Goal: Task Accomplishment & Management: Manage account settings

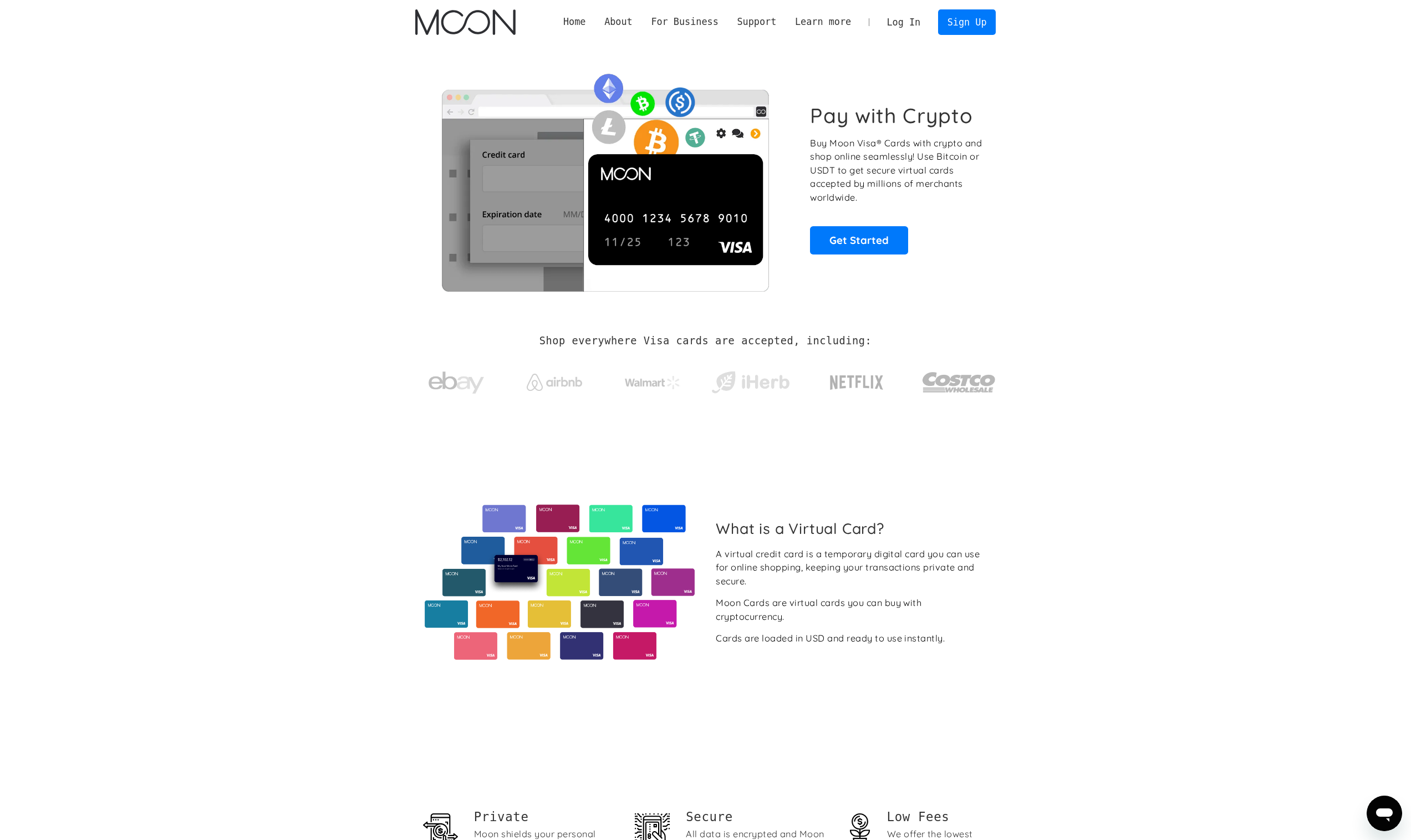
click at [892, 19] on link "Log In" at bounding box center [903, 22] width 52 height 25
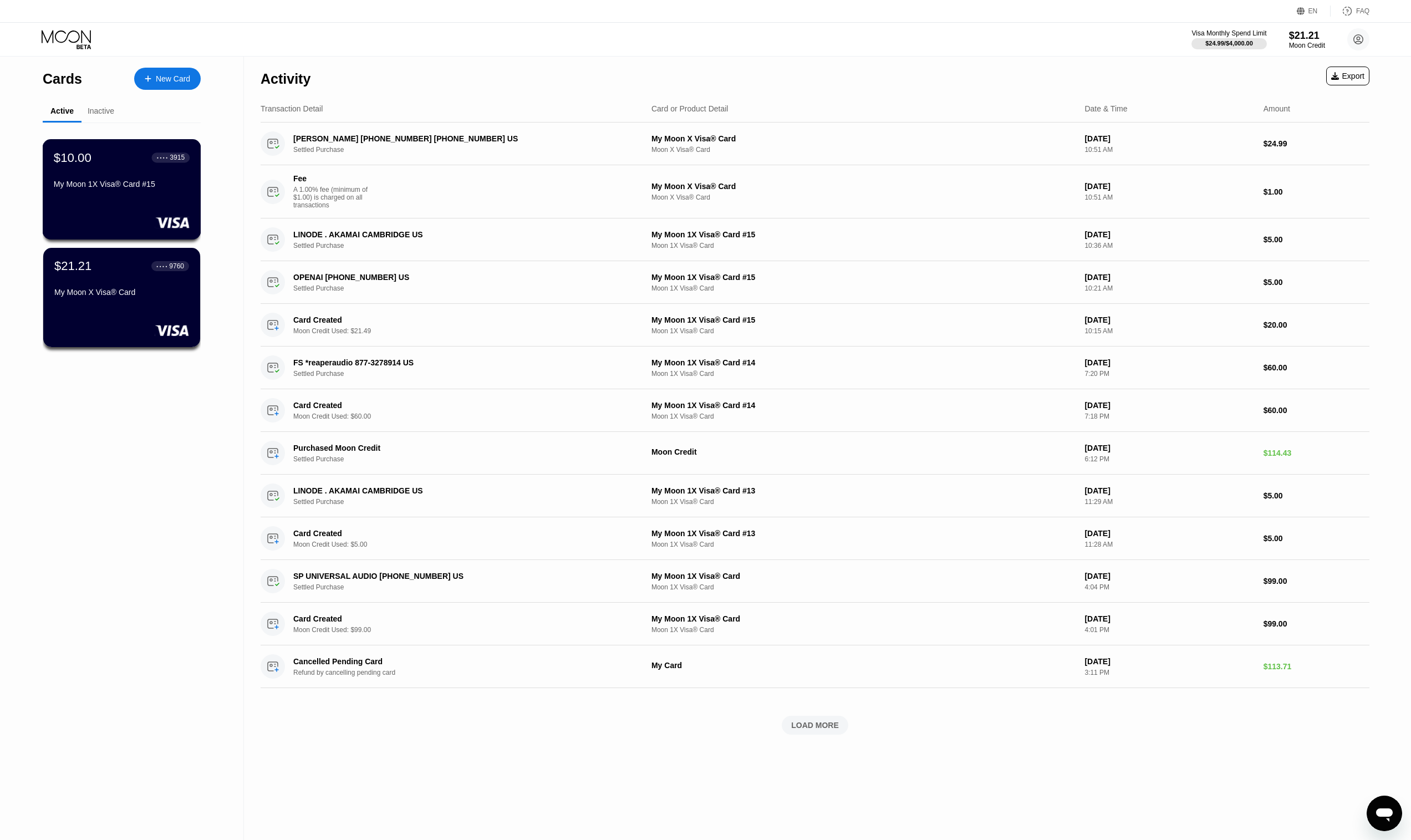
click at [109, 189] on div "My Moon 1X Visa® Card #15" at bounding box center [122, 184] width 136 height 9
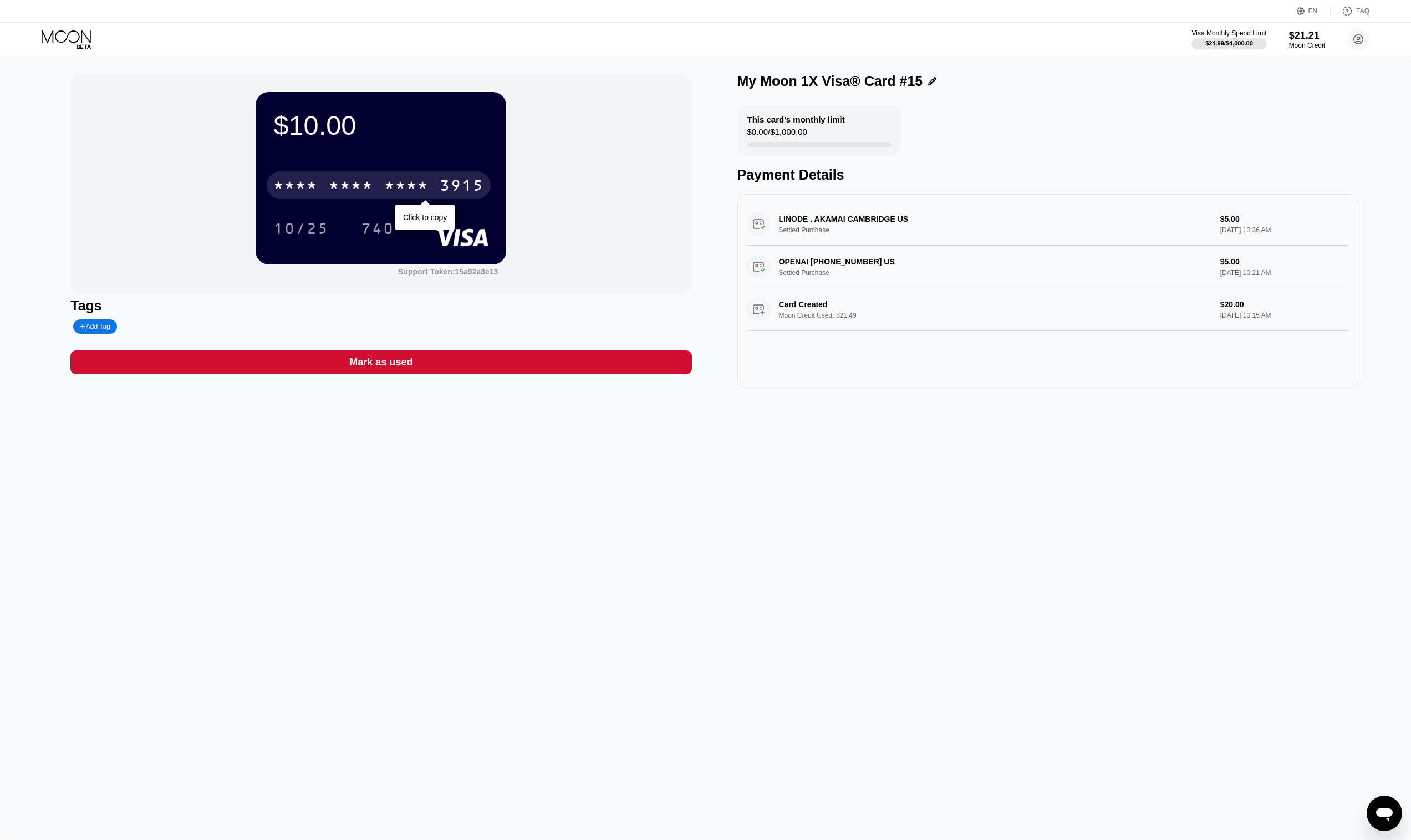
click at [360, 181] on div "* * * *" at bounding box center [351, 187] width 45 height 18
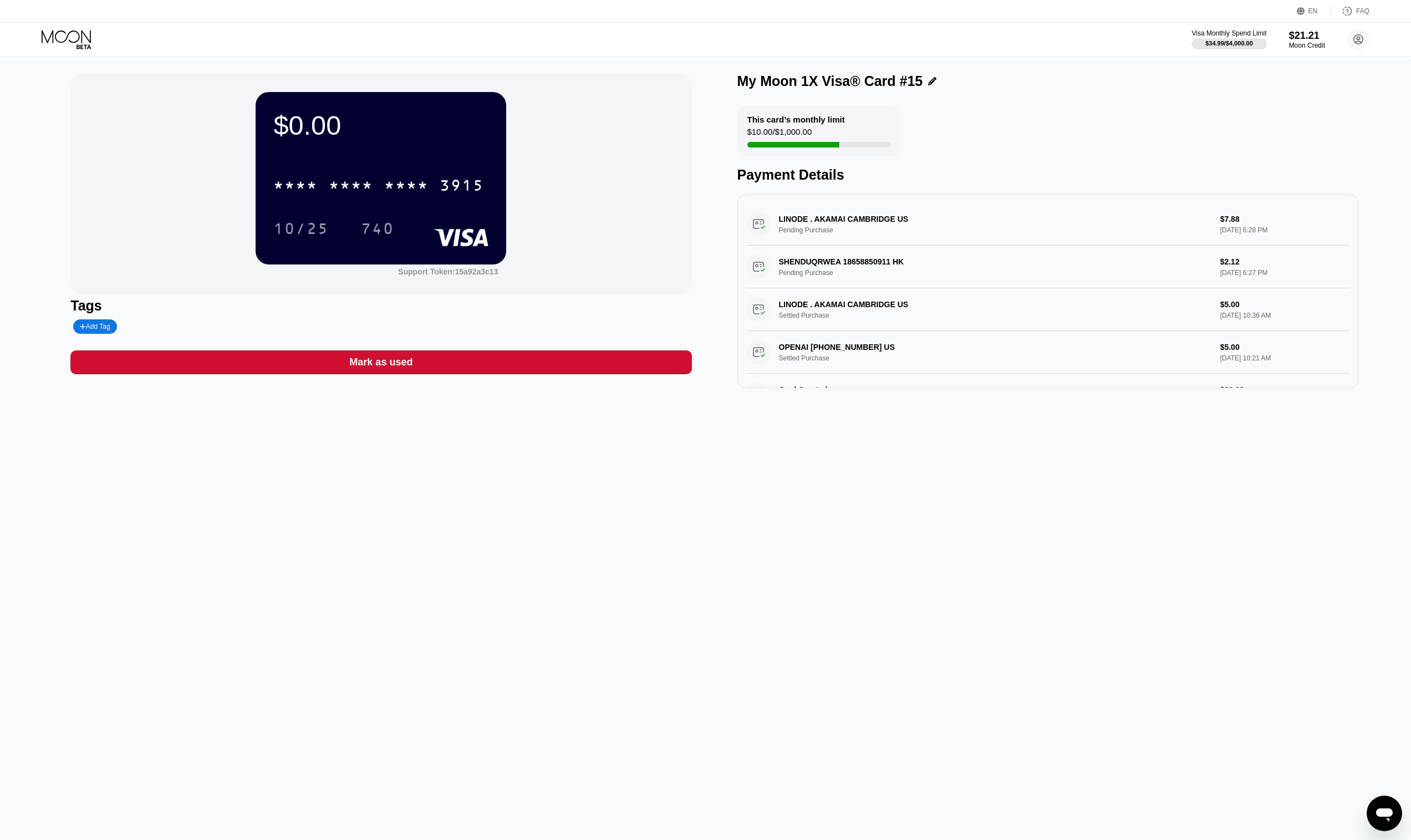
click at [368, 360] on div "Mark as used" at bounding box center [380, 362] width 63 height 13
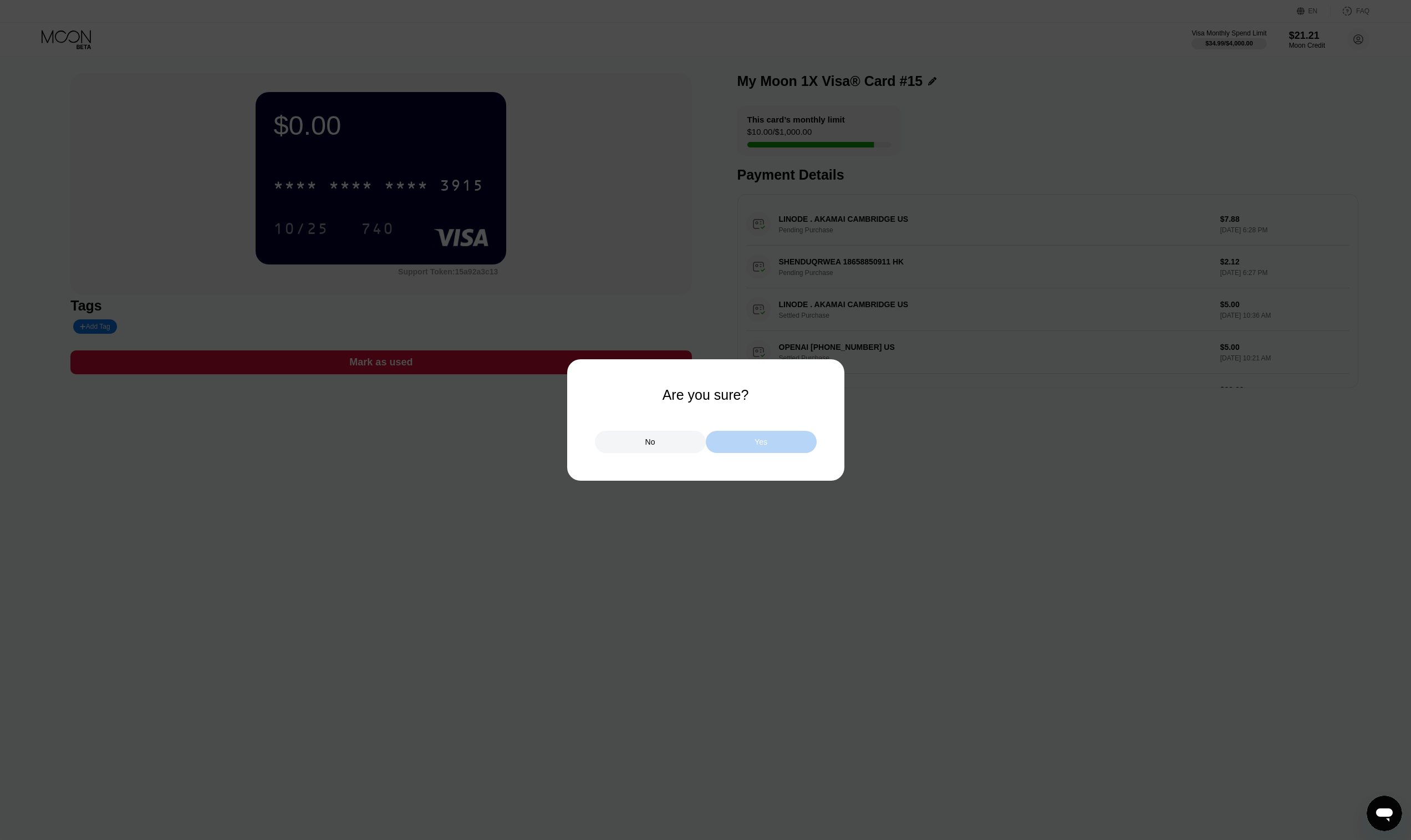
click at [741, 444] on div "Yes" at bounding box center [761, 442] width 111 height 22
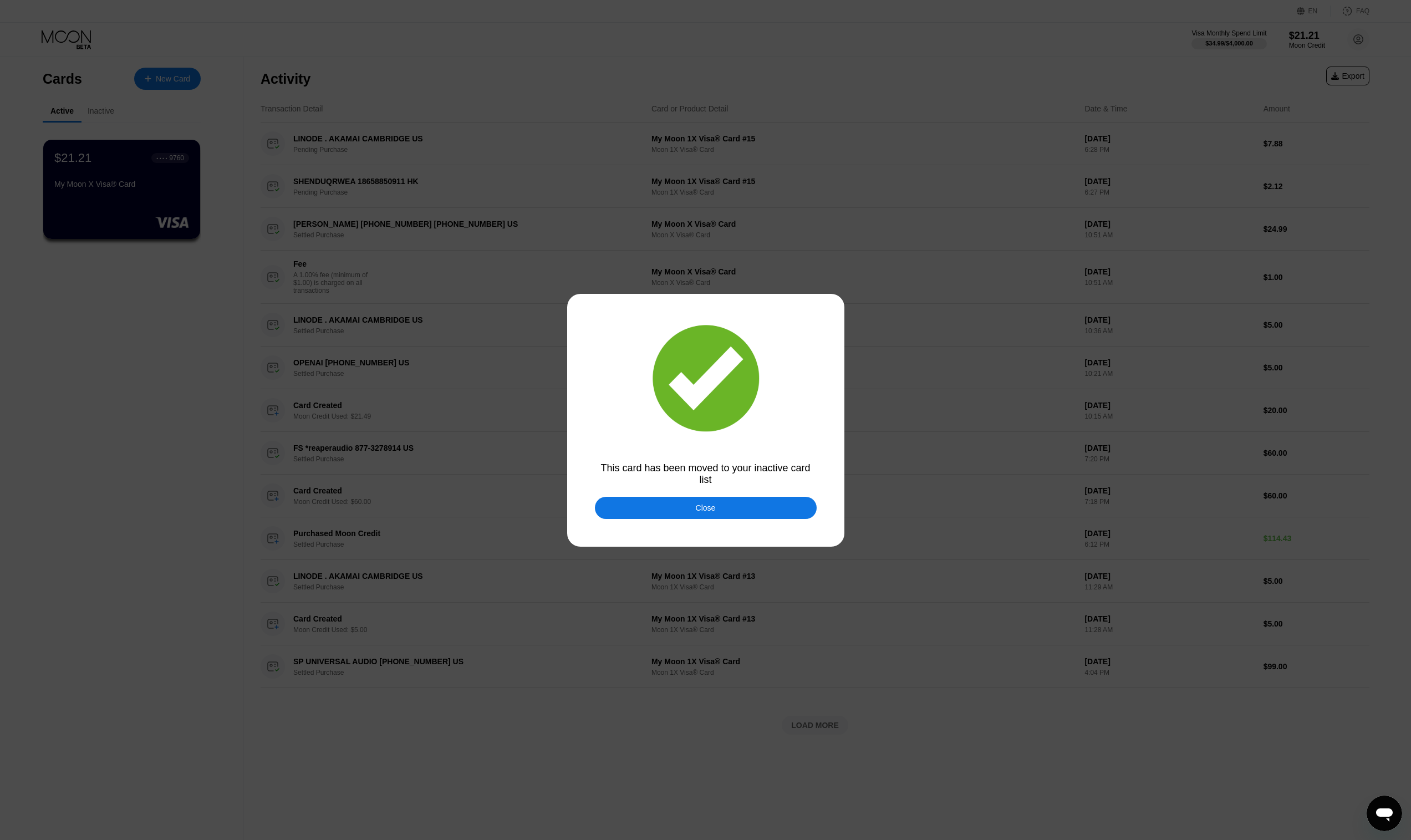
click at [688, 506] on div "Close" at bounding box center [706, 508] width 222 height 22
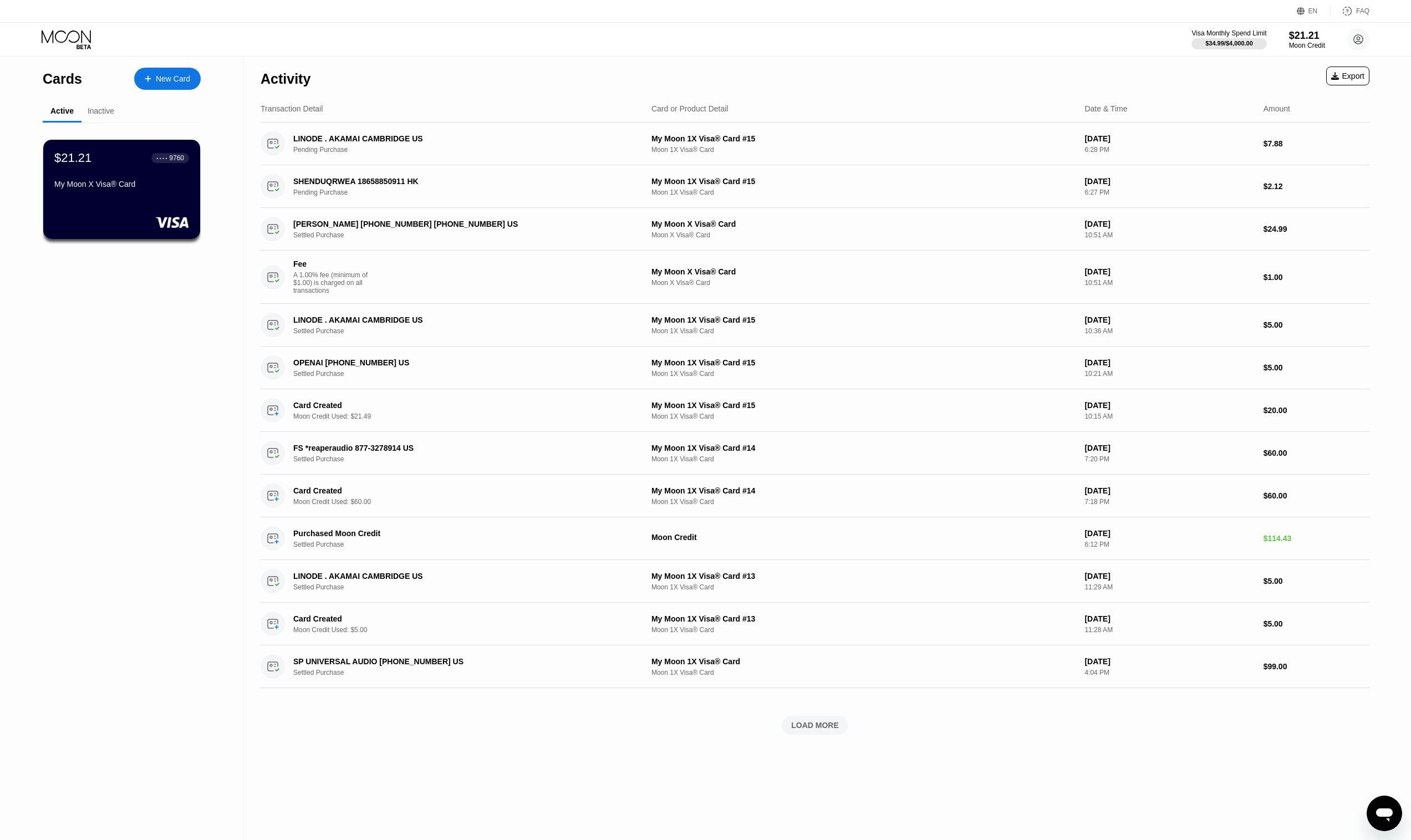
click at [97, 114] on div "Inactive" at bounding box center [101, 111] width 27 height 9
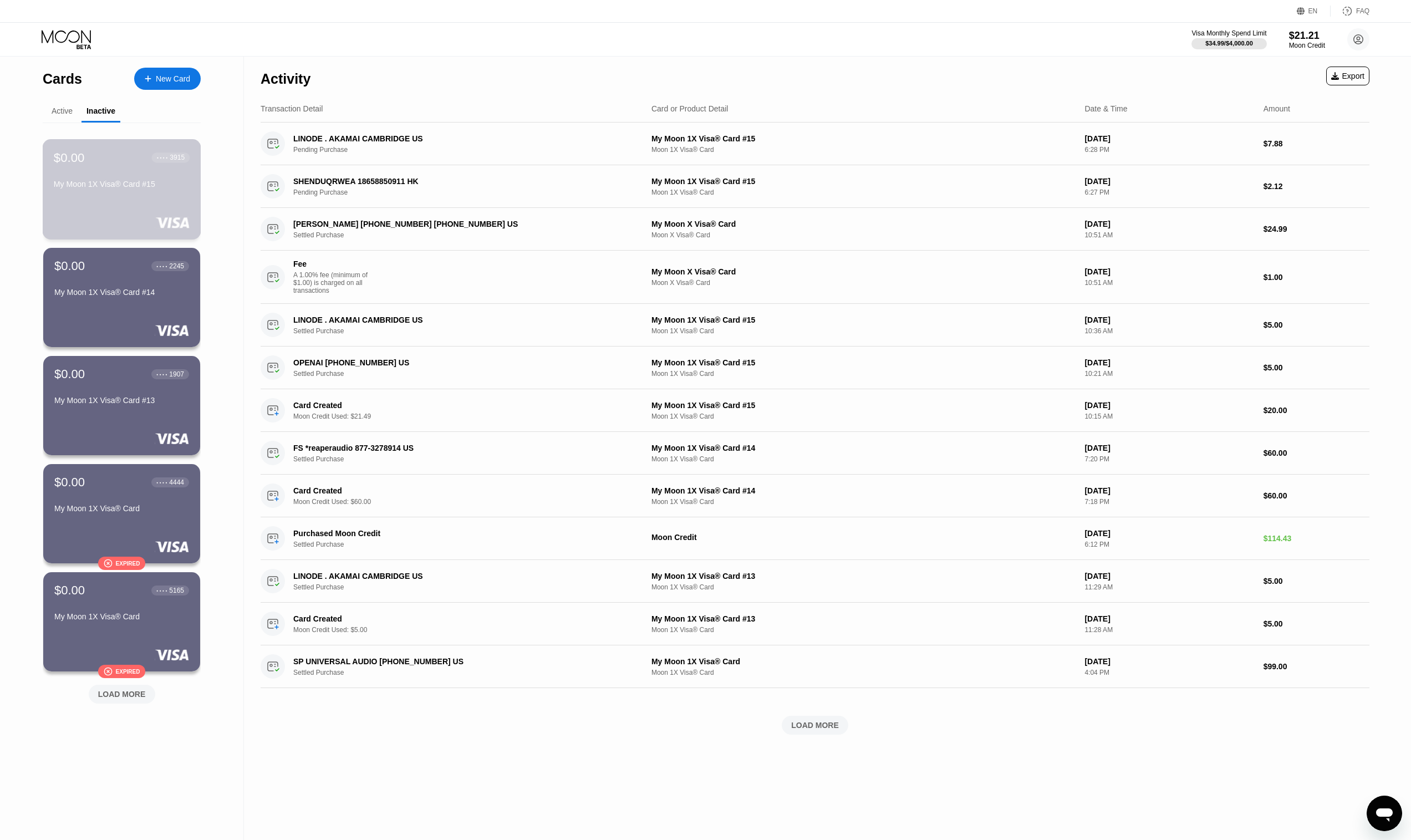
click at [121, 187] on div "My Moon 1X Visa® Card #15" at bounding box center [122, 184] width 136 height 9
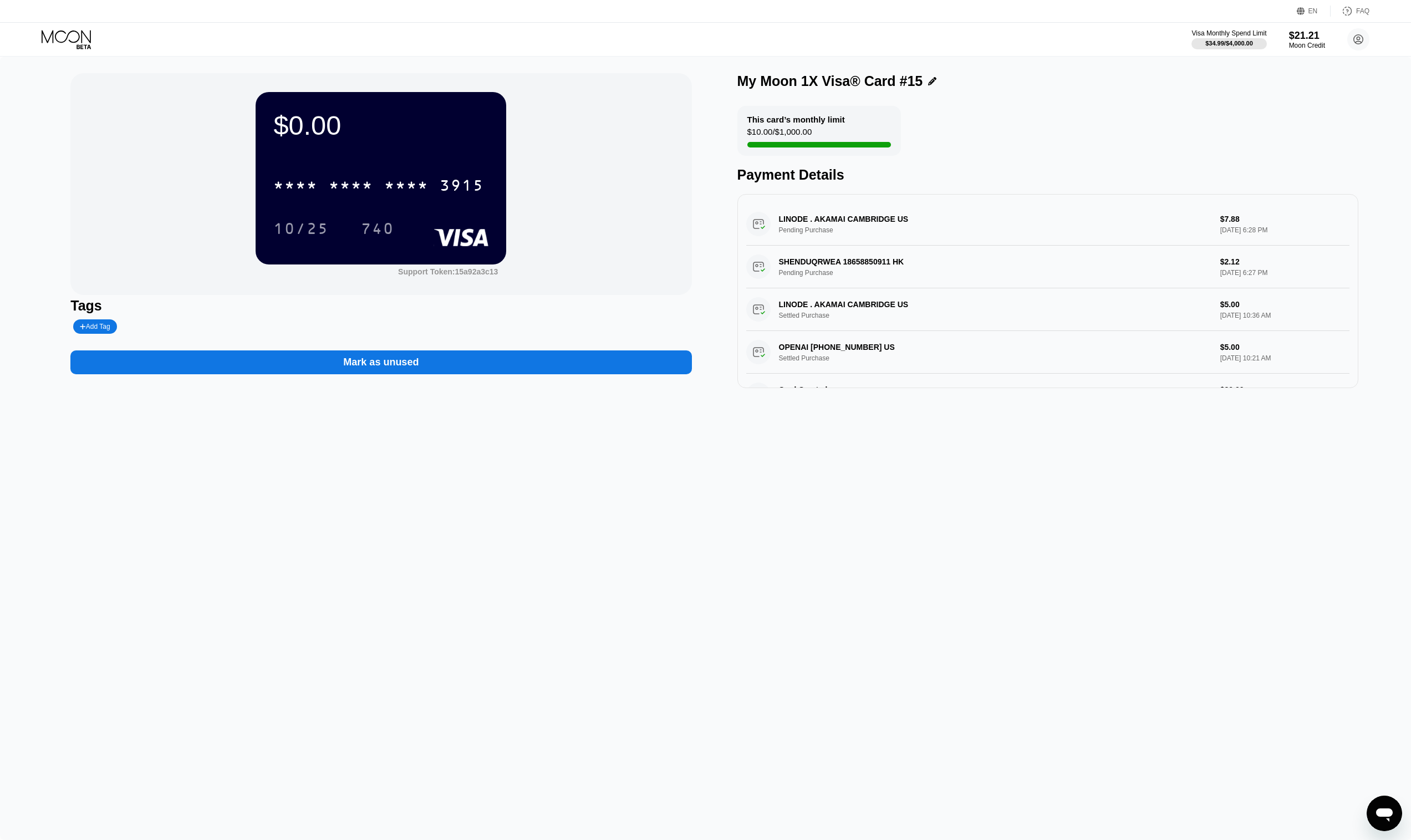
click at [69, 37] on icon at bounding box center [67, 39] width 51 height 19
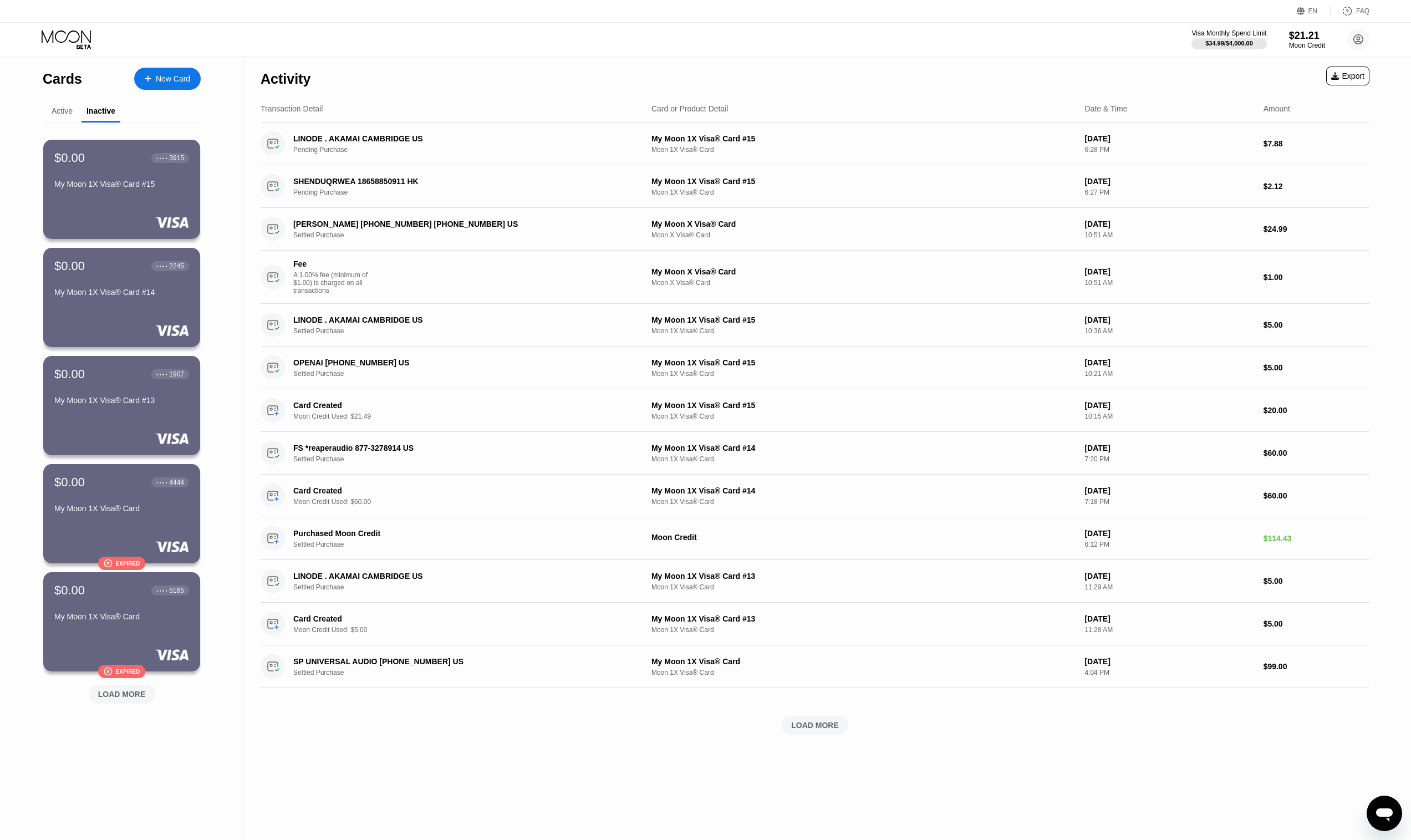
click at [57, 109] on div "Active" at bounding box center [62, 111] width 21 height 9
